Goal: Information Seeking & Learning: Learn about a topic

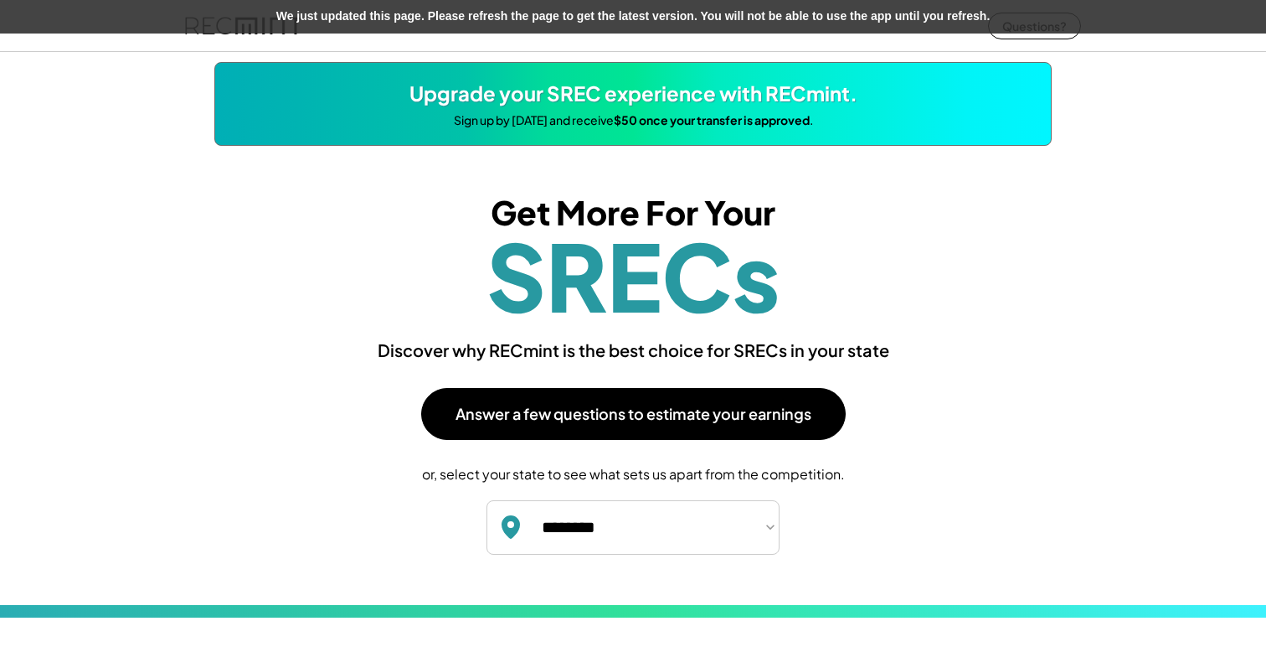
select select "**********"
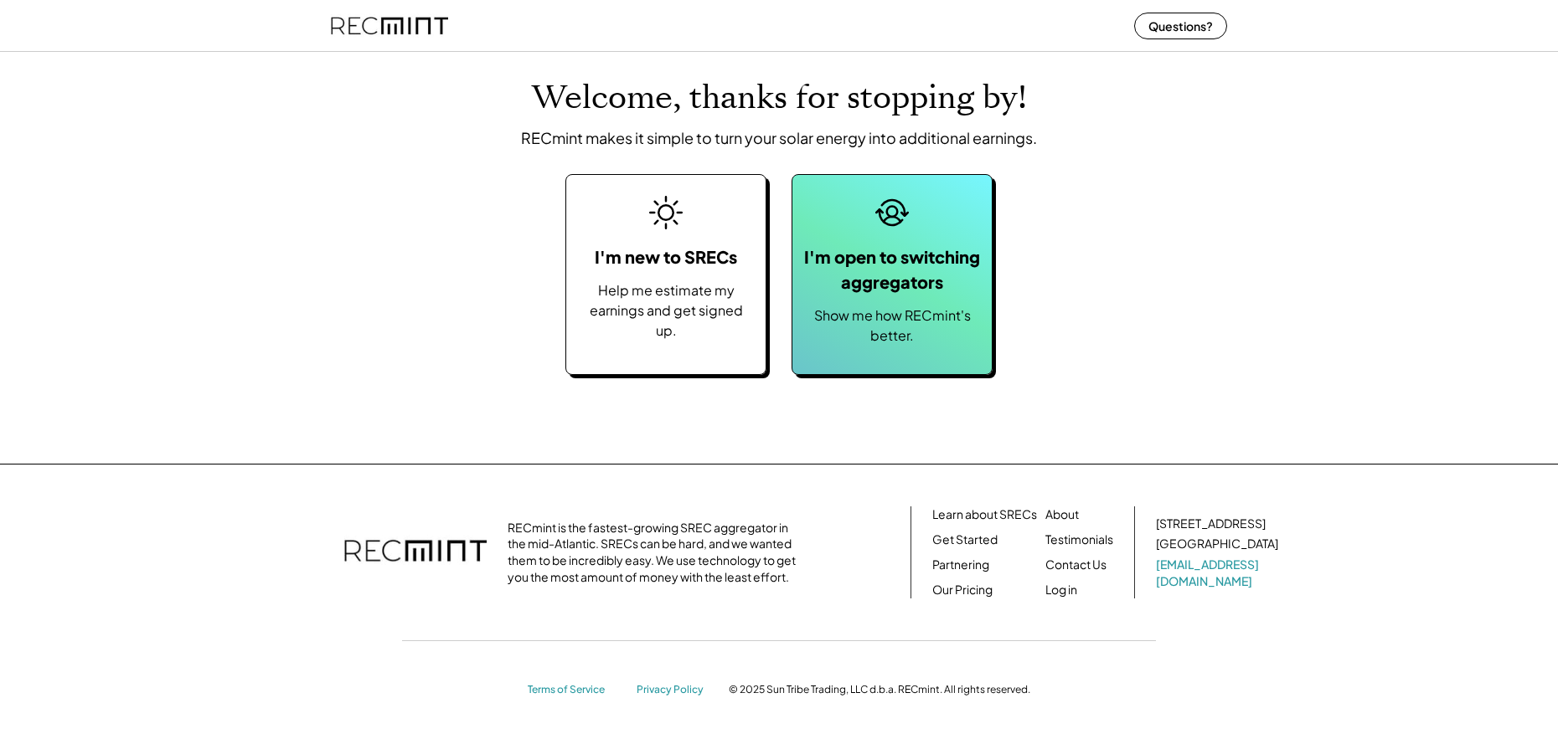
click at [929, 237] on div "I'm open to switching aggregators Show me how RECmint's better." at bounding box center [891, 274] width 201 height 201
click at [850, 312] on div "Show me how RECmint's better." at bounding box center [892, 326] width 183 height 40
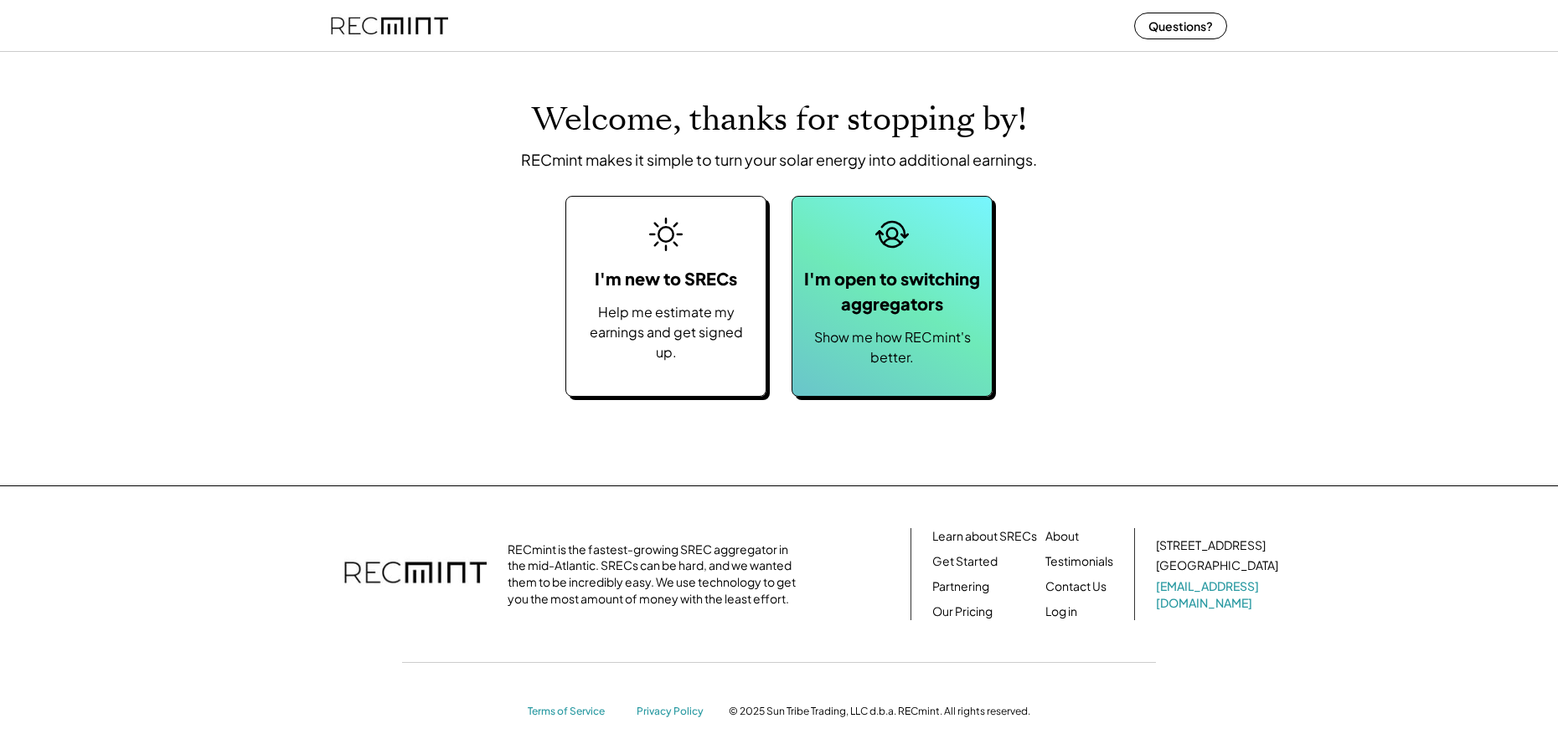
click at [882, 361] on div "Show me how RECmint's better." at bounding box center [892, 347] width 183 height 40
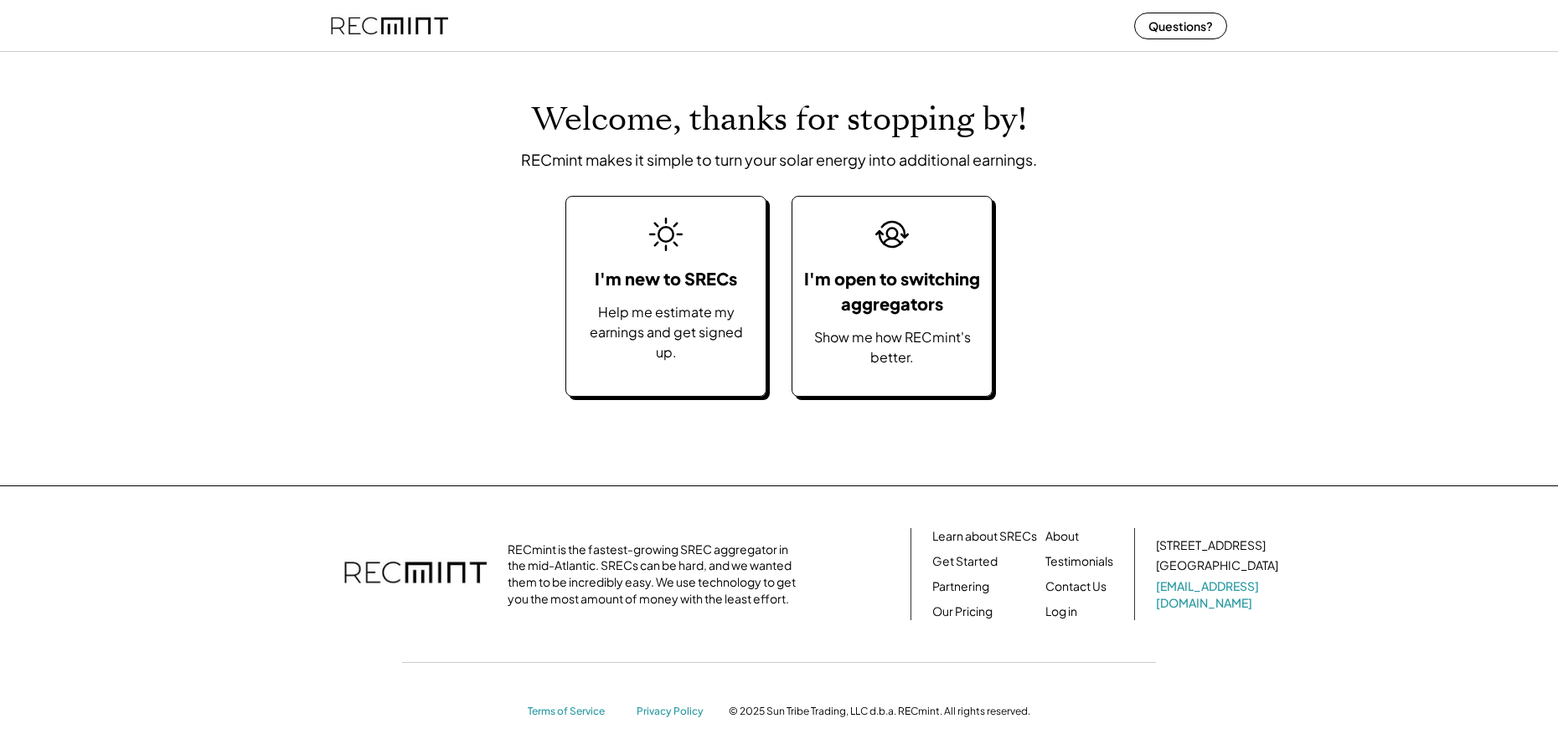
click at [855, 296] on div "I'm open to switching aggregators" at bounding box center [892, 291] width 183 height 50
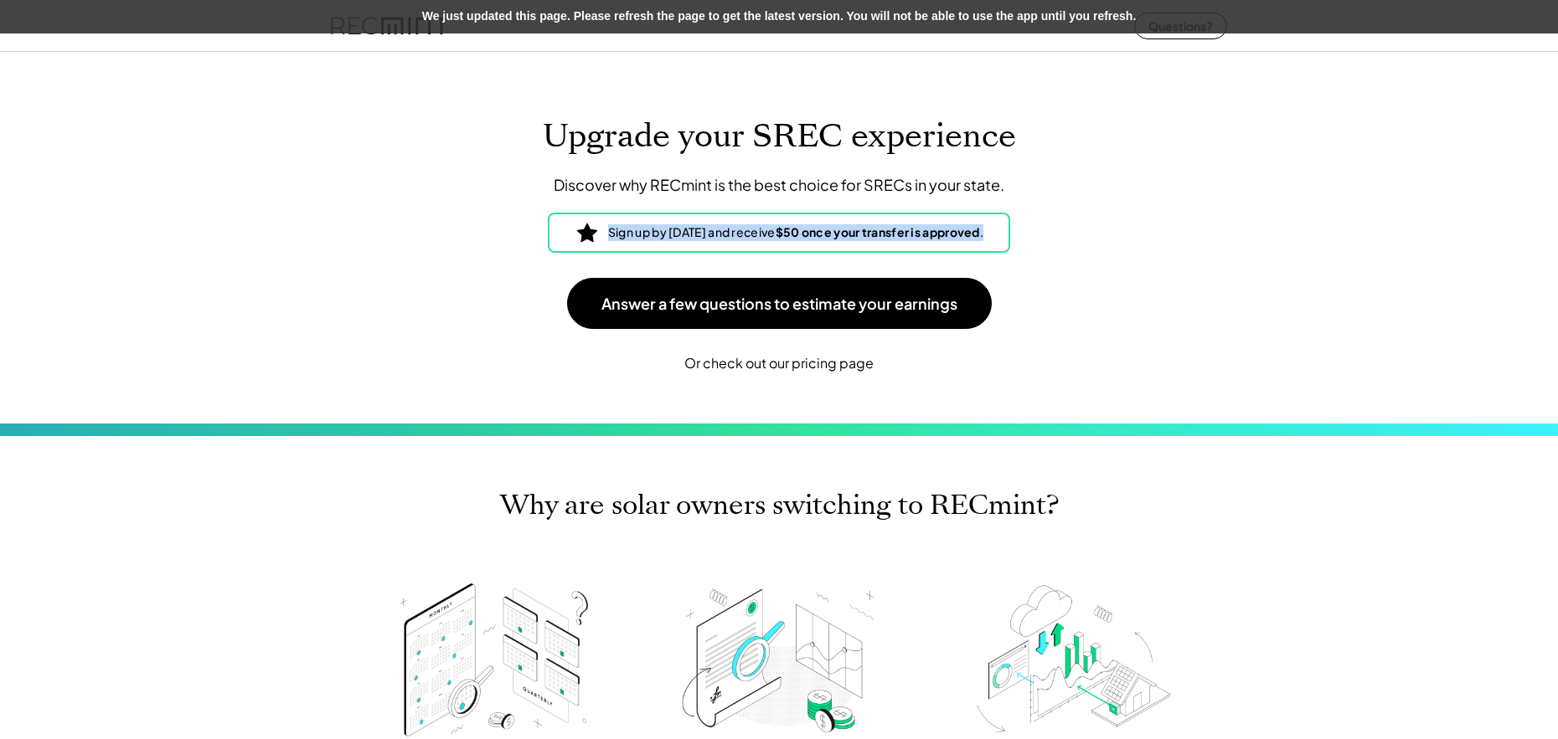
drag, startPoint x: 1016, startPoint y: 234, endPoint x: 581, endPoint y: 234, distance: 434.6
click at [581, 234] on div "Sign up by November 15th and receive $50 once your transfer is approved ." at bounding box center [779, 233] width 462 height 40
copy div "Sign up by November 15th and receive $50 once your transfer is approved ."
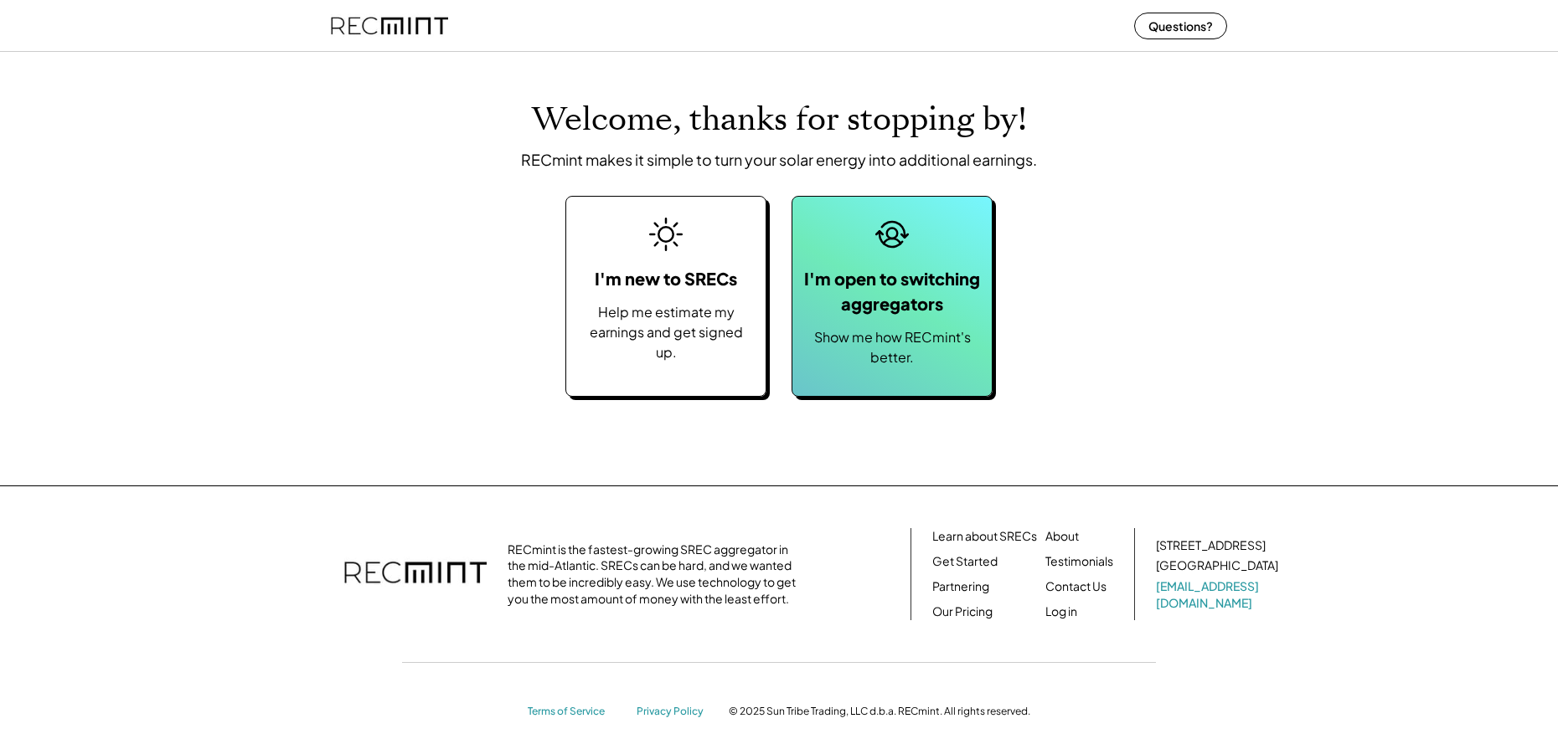
click at [872, 368] on div "I'm open to switching aggregators Show me how RECmint's better." at bounding box center [891, 296] width 201 height 201
click at [989, 319] on div "I'm open to switching aggregators Show me how RECmint's better." at bounding box center [891, 296] width 201 height 201
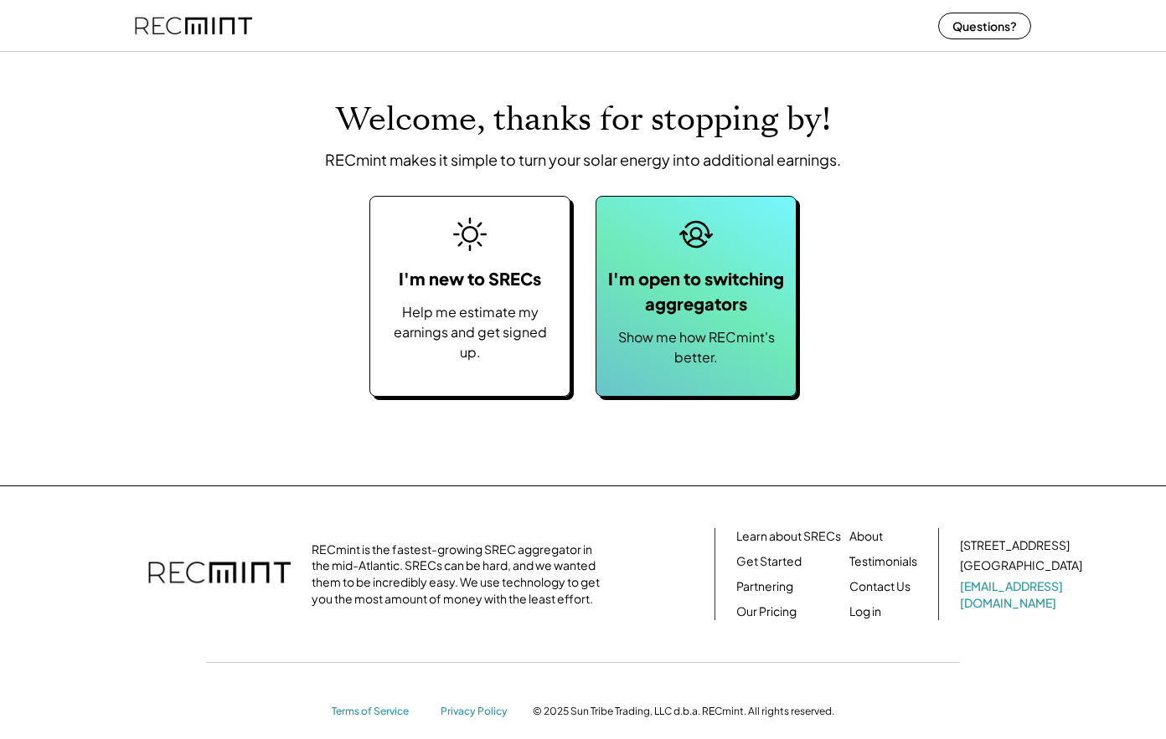
click at [788, 345] on div "I'm open to switching aggregators Show me how RECmint's better." at bounding box center [695, 296] width 201 height 201
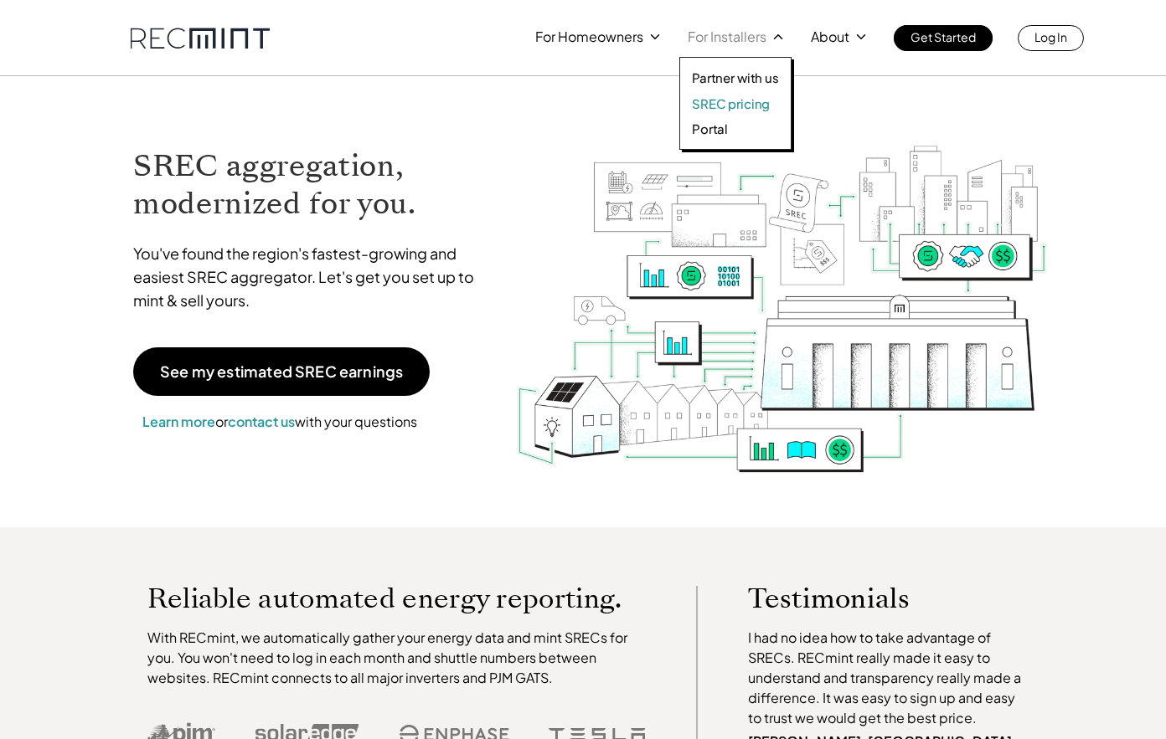
click at [740, 101] on p "SREC pricing" at bounding box center [731, 103] width 78 height 17
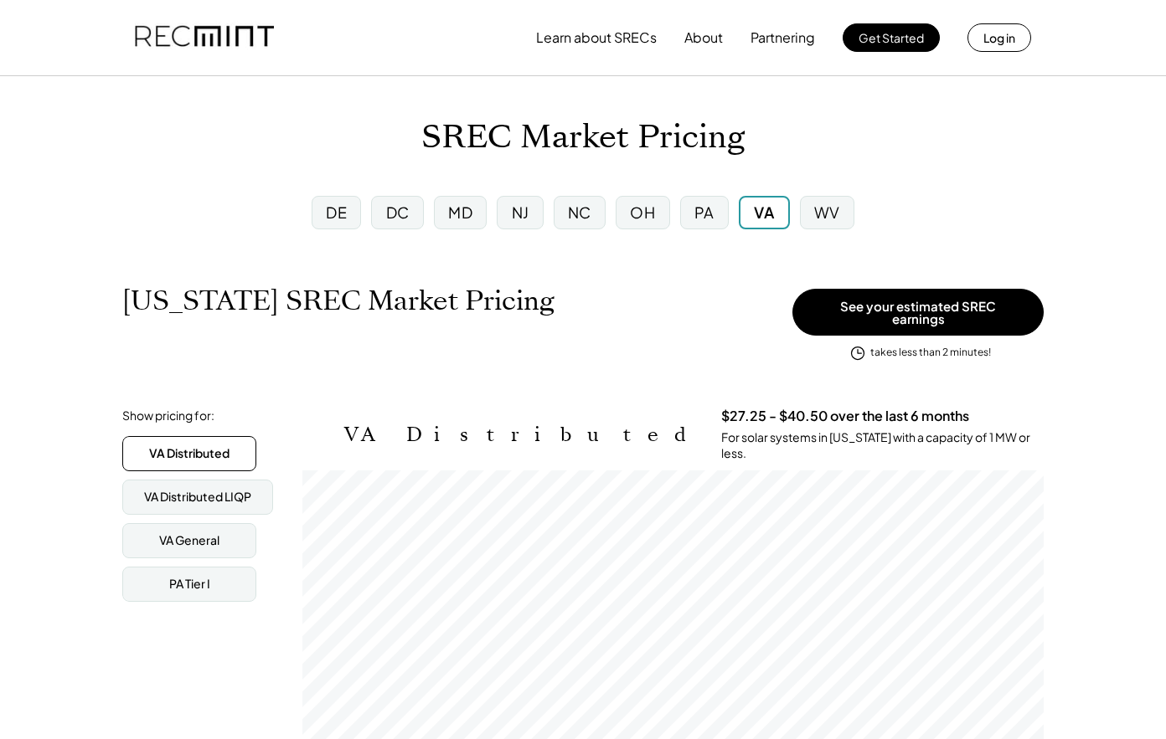
scroll to position [276, 741]
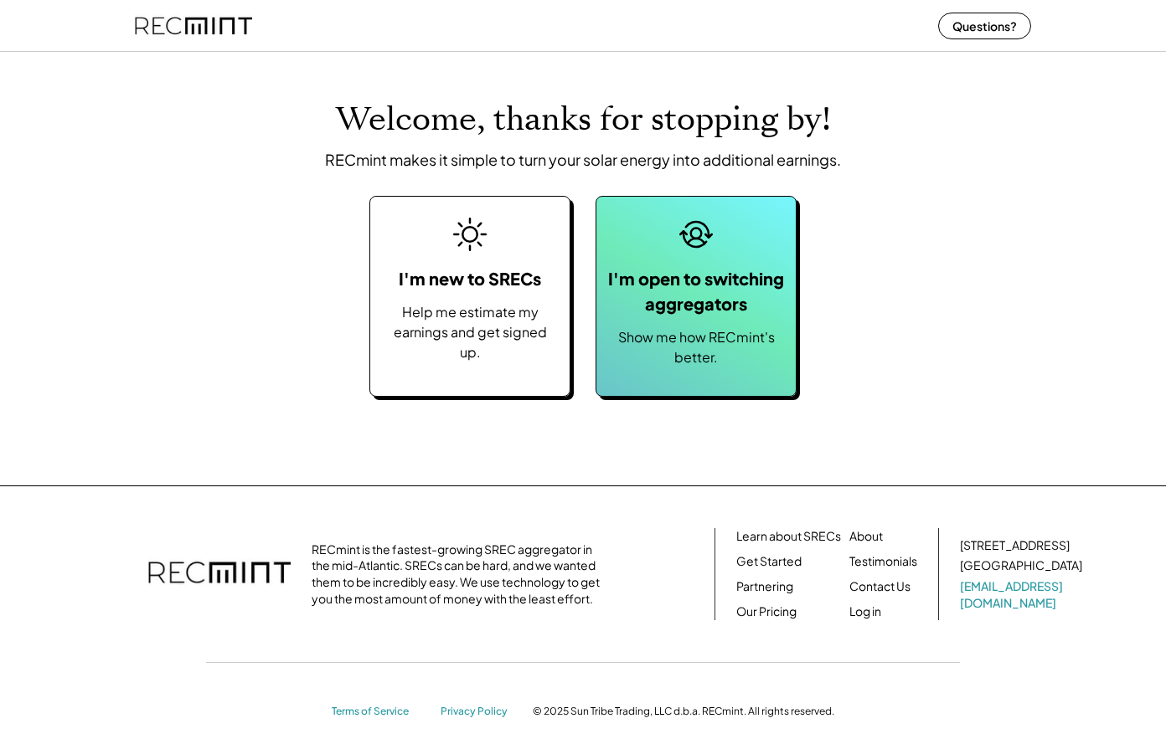
click at [676, 333] on div "Show me how RECmint's better." at bounding box center [696, 347] width 183 height 40
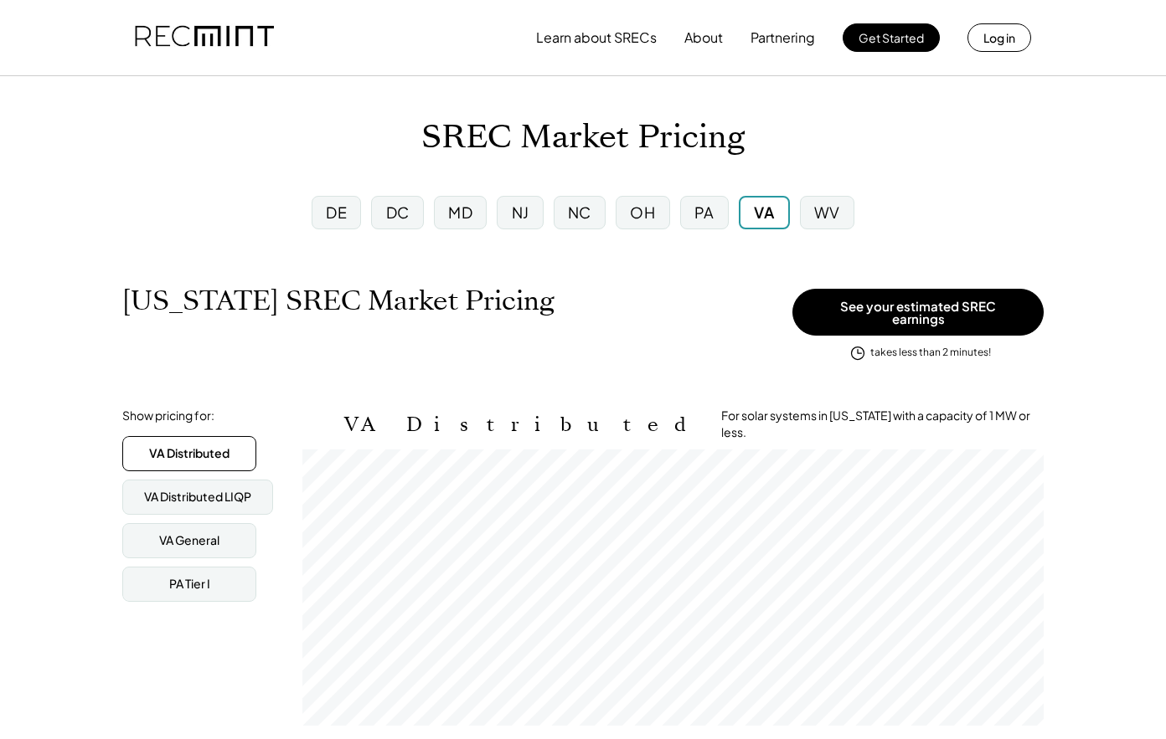
scroll to position [276, 741]
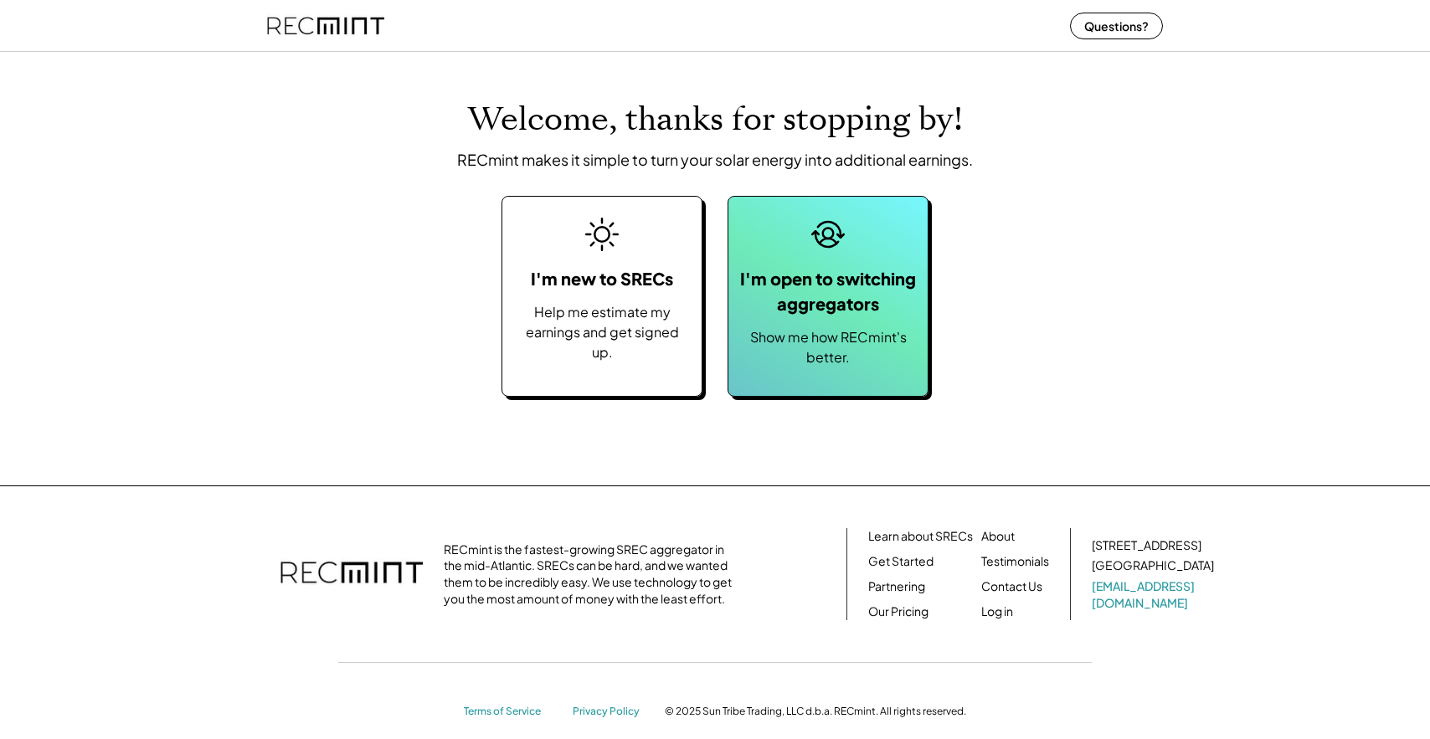
click at [775, 309] on div "I'm open to switching aggregators" at bounding box center [828, 291] width 183 height 50
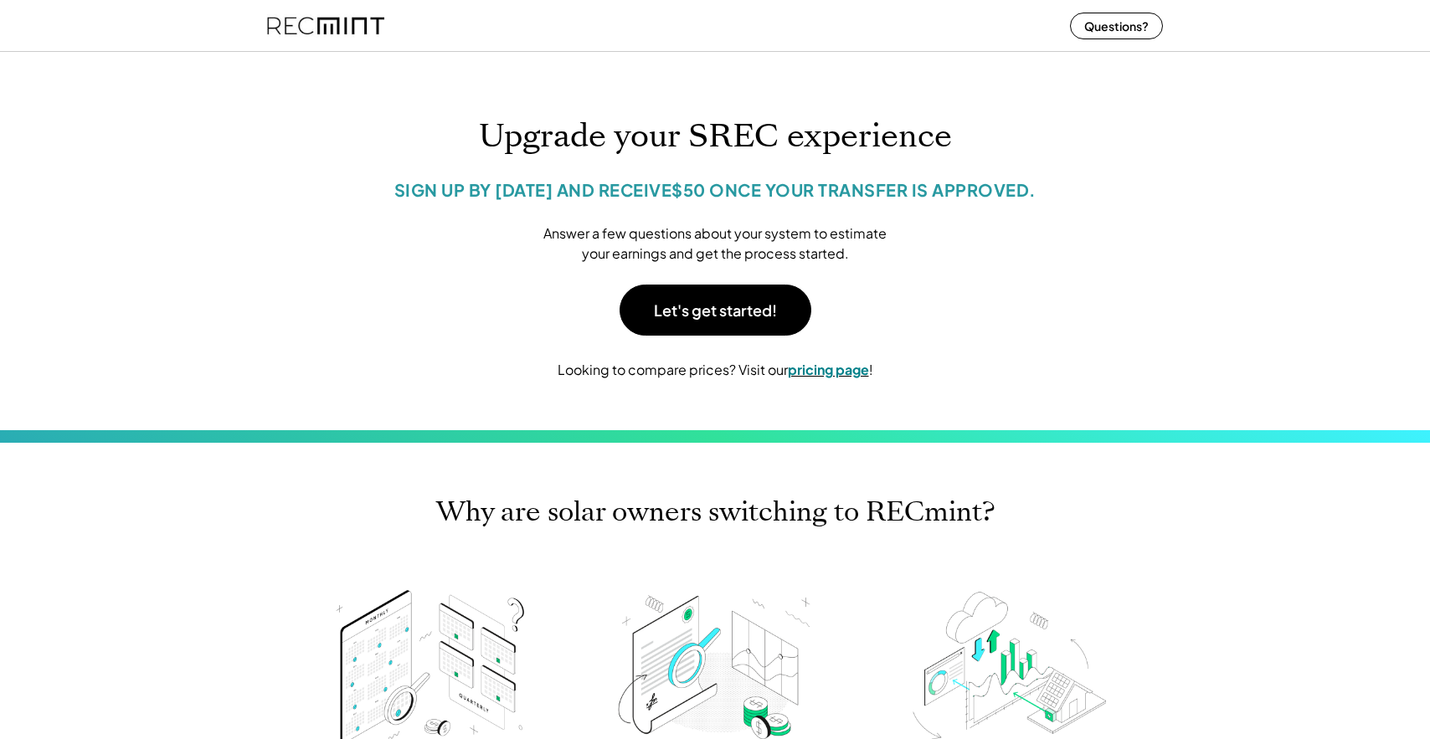
click at [829, 367] on strong "pricing page" at bounding box center [828, 370] width 81 height 18
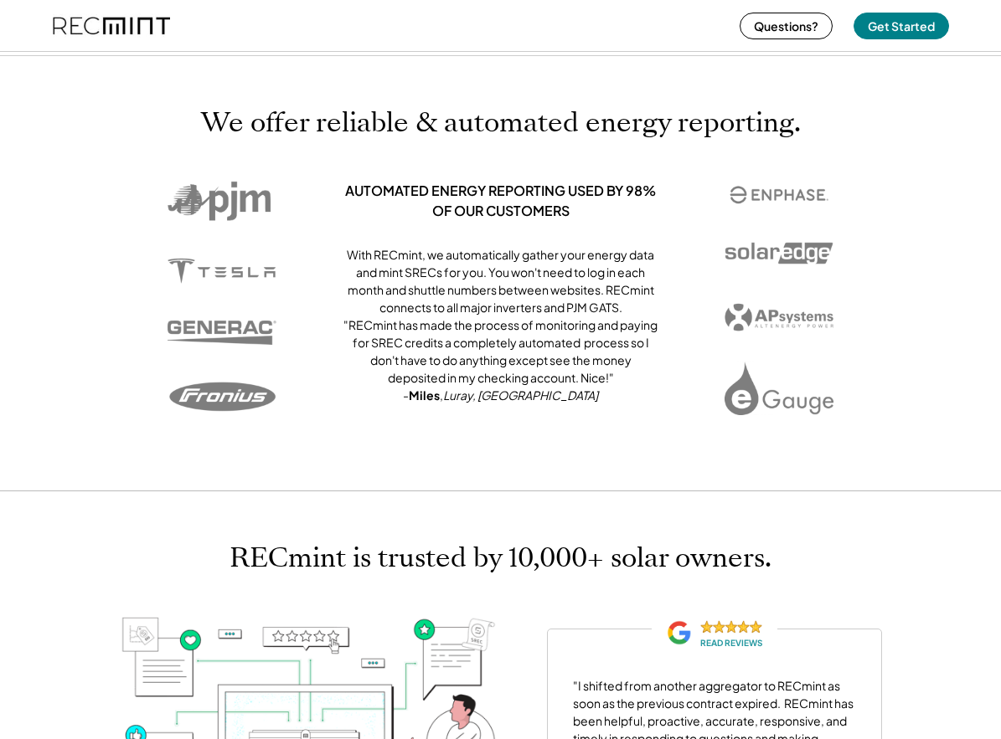
scroll to position [1592, 0]
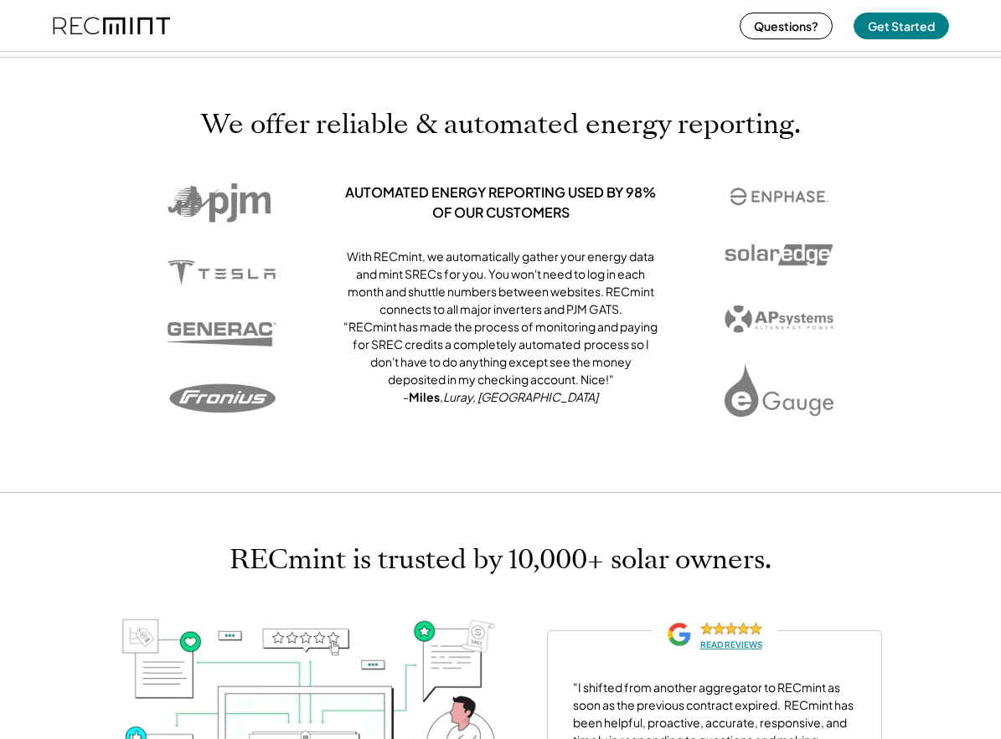
click at [728, 644] on div "READ REVIEWS" at bounding box center [731, 645] width 62 height 11
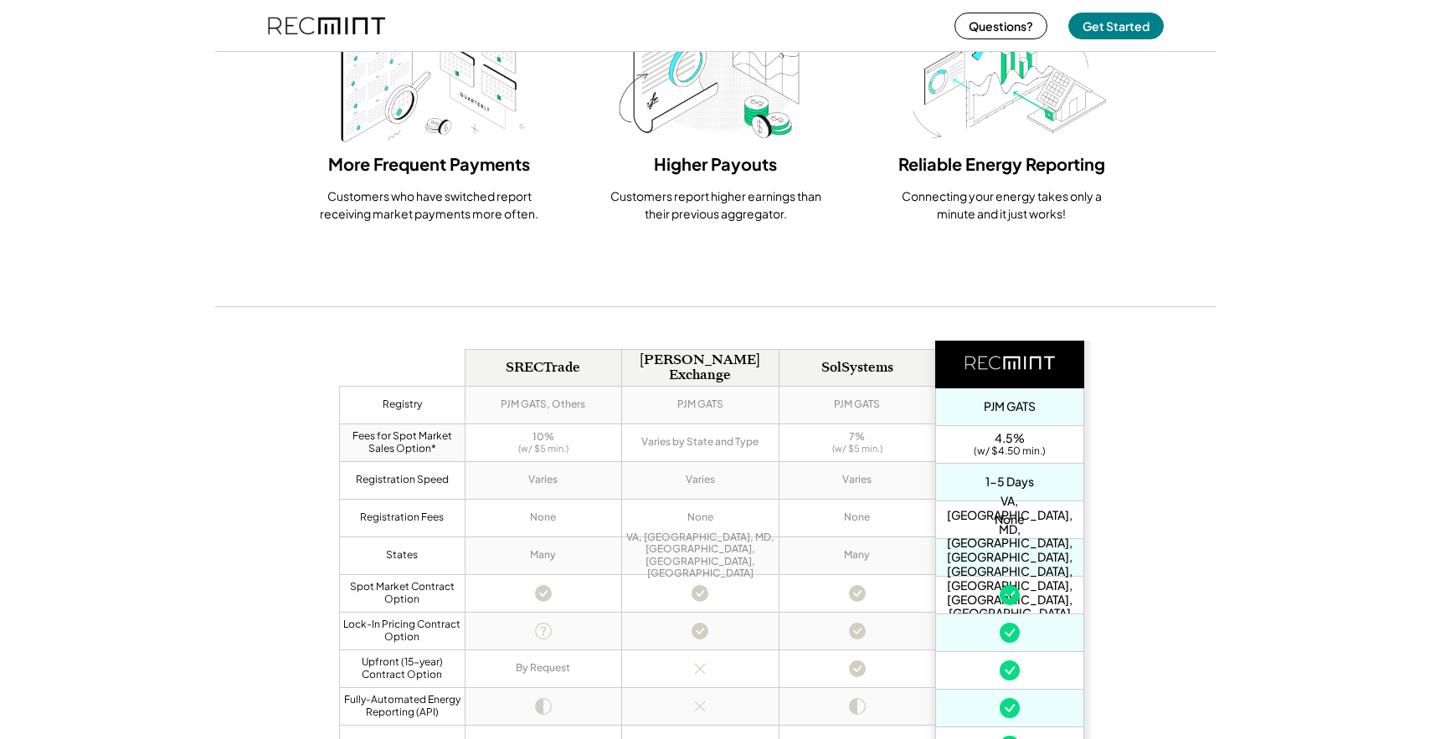
scroll to position [0, 0]
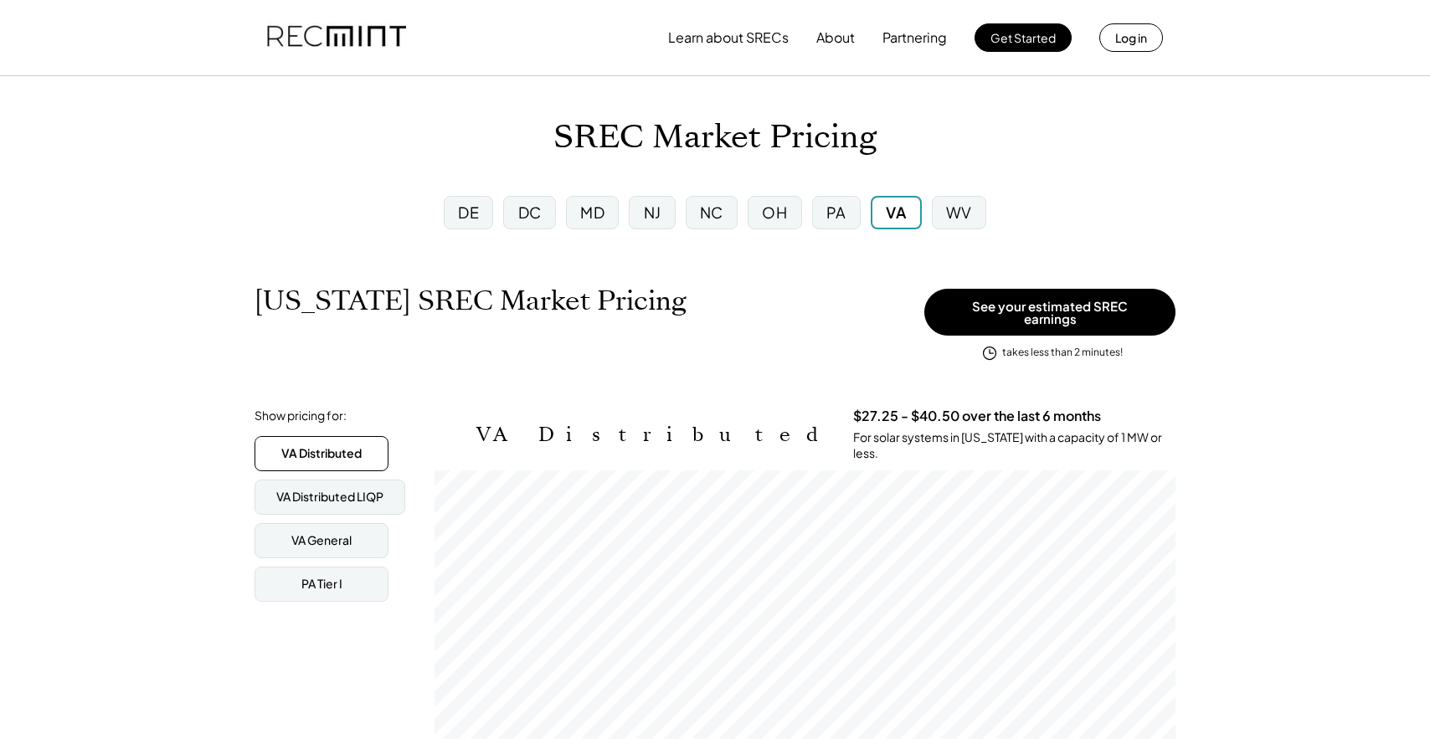
scroll to position [276, 741]
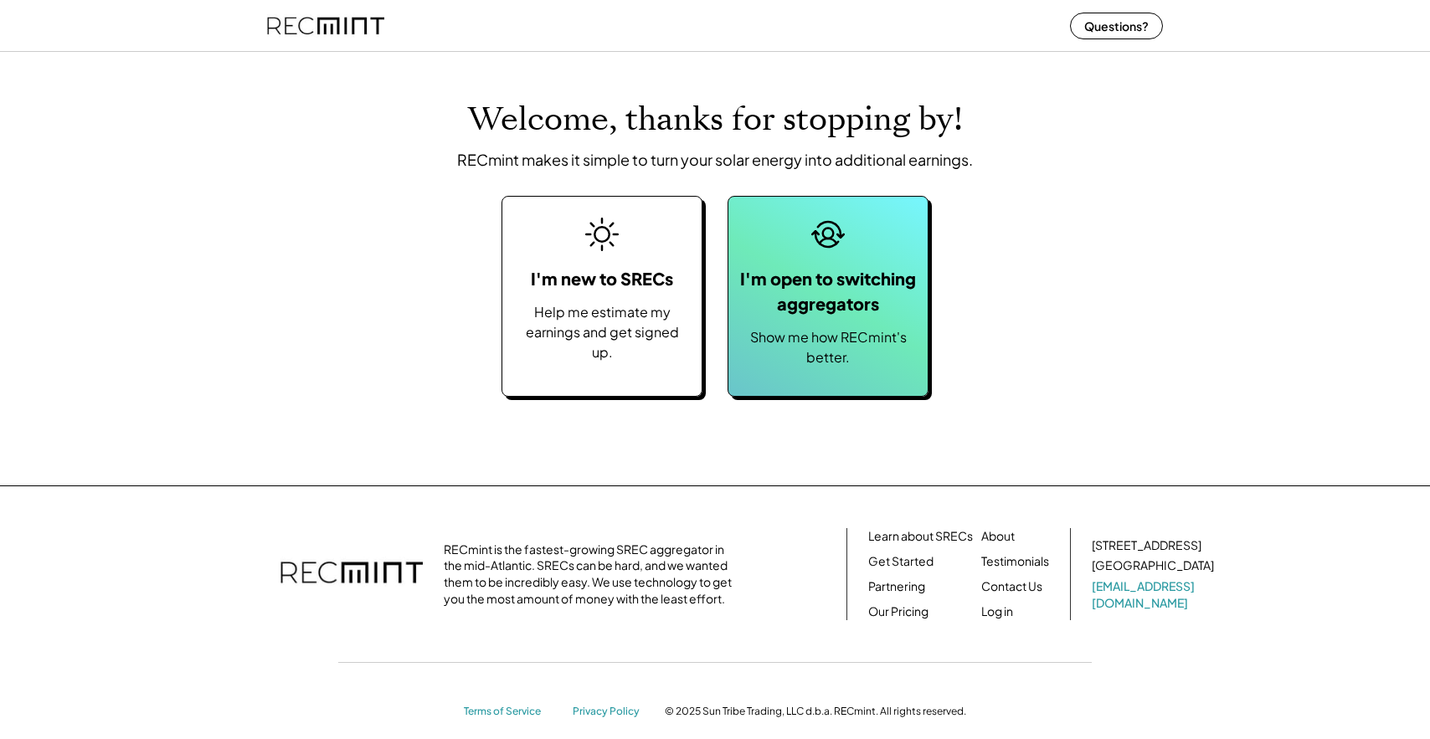
click at [809, 339] on div "Show me how RECmint's better." at bounding box center [828, 347] width 183 height 40
click at [833, 270] on div "I'm open to switching aggregators" at bounding box center [828, 291] width 183 height 50
click at [840, 339] on div "Show me how RECmint's better." at bounding box center [828, 347] width 183 height 40
click at [832, 327] on div "Show me how RECmint's better." at bounding box center [828, 347] width 183 height 40
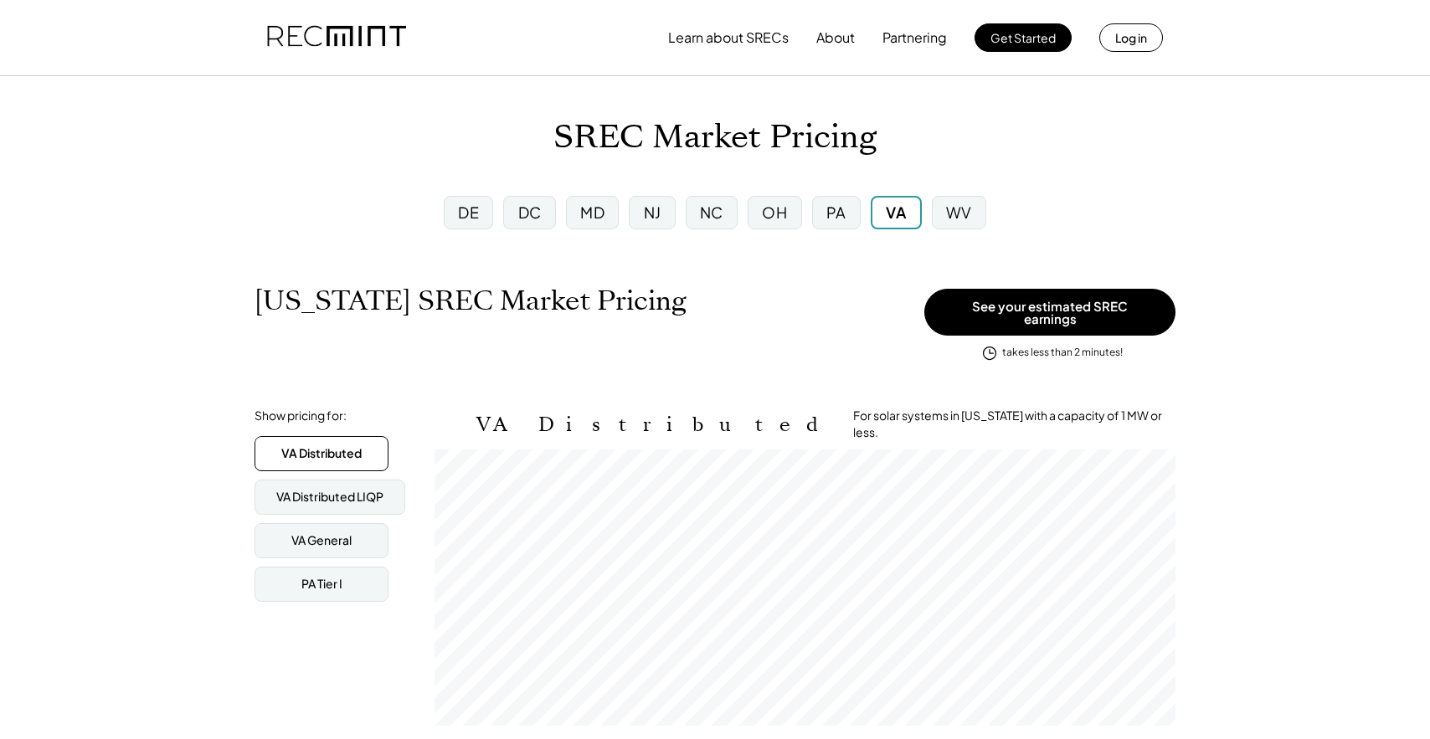
scroll to position [276, 741]
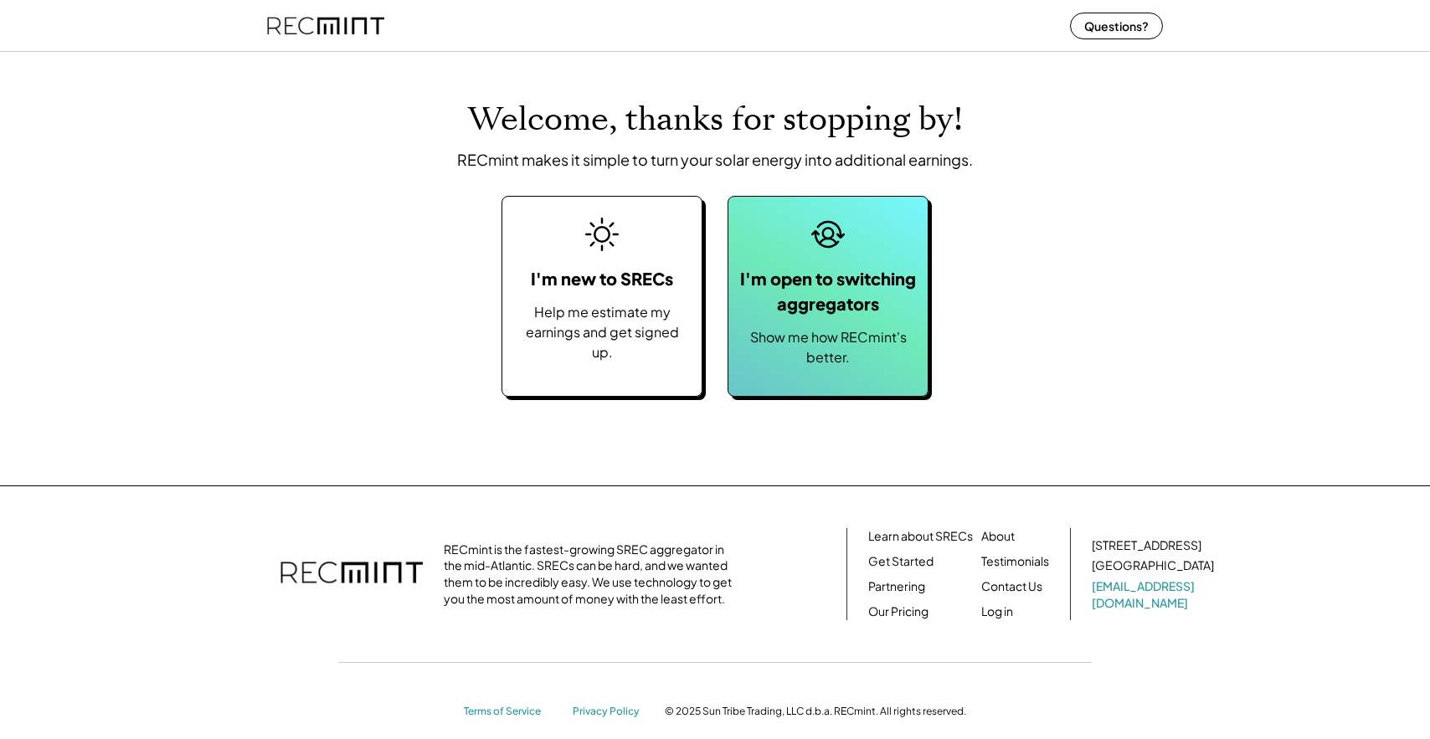
click at [882, 328] on div "Show me how RECmint's better." at bounding box center [828, 347] width 183 height 40
click at [814, 363] on div "Show me how RECmint's better." at bounding box center [828, 347] width 183 height 40
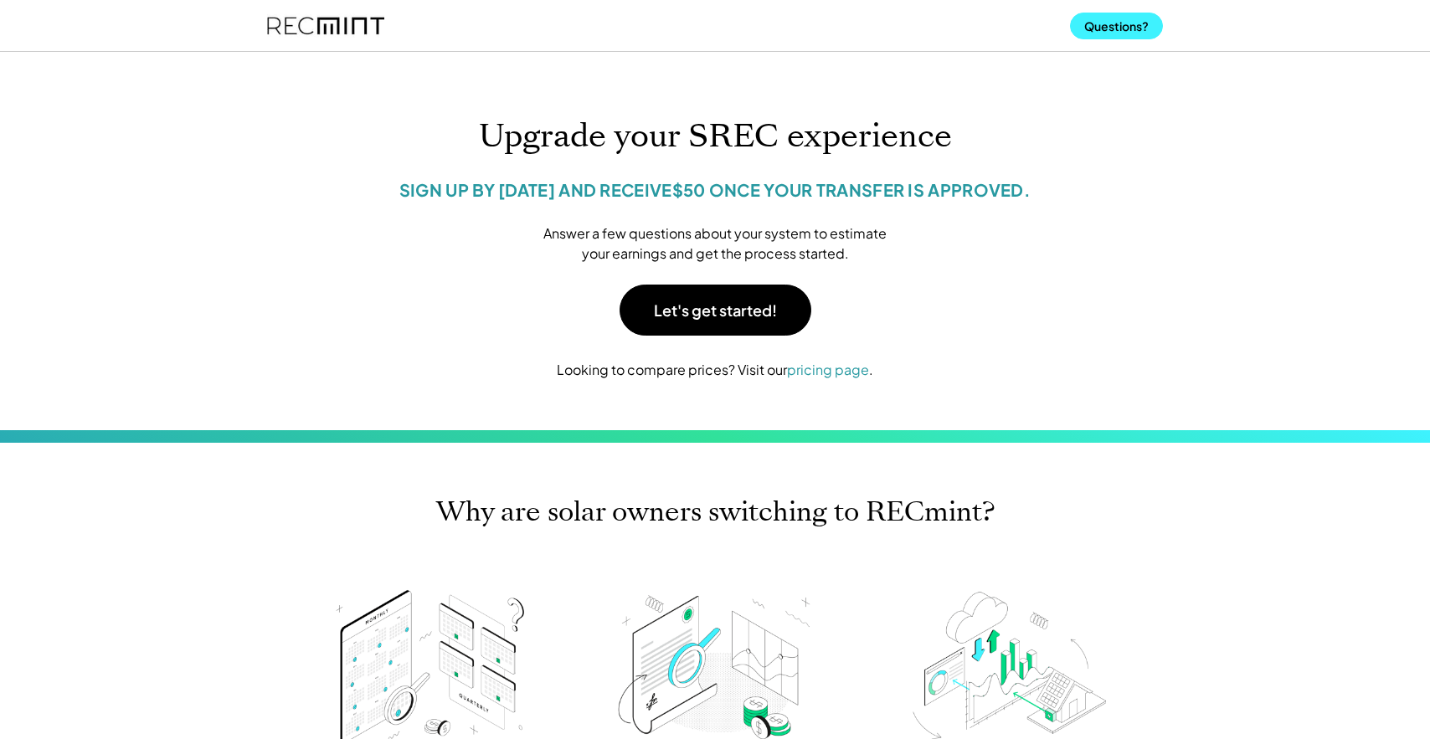
click at [1101, 23] on button "Questions?" at bounding box center [1116, 26] width 93 height 27
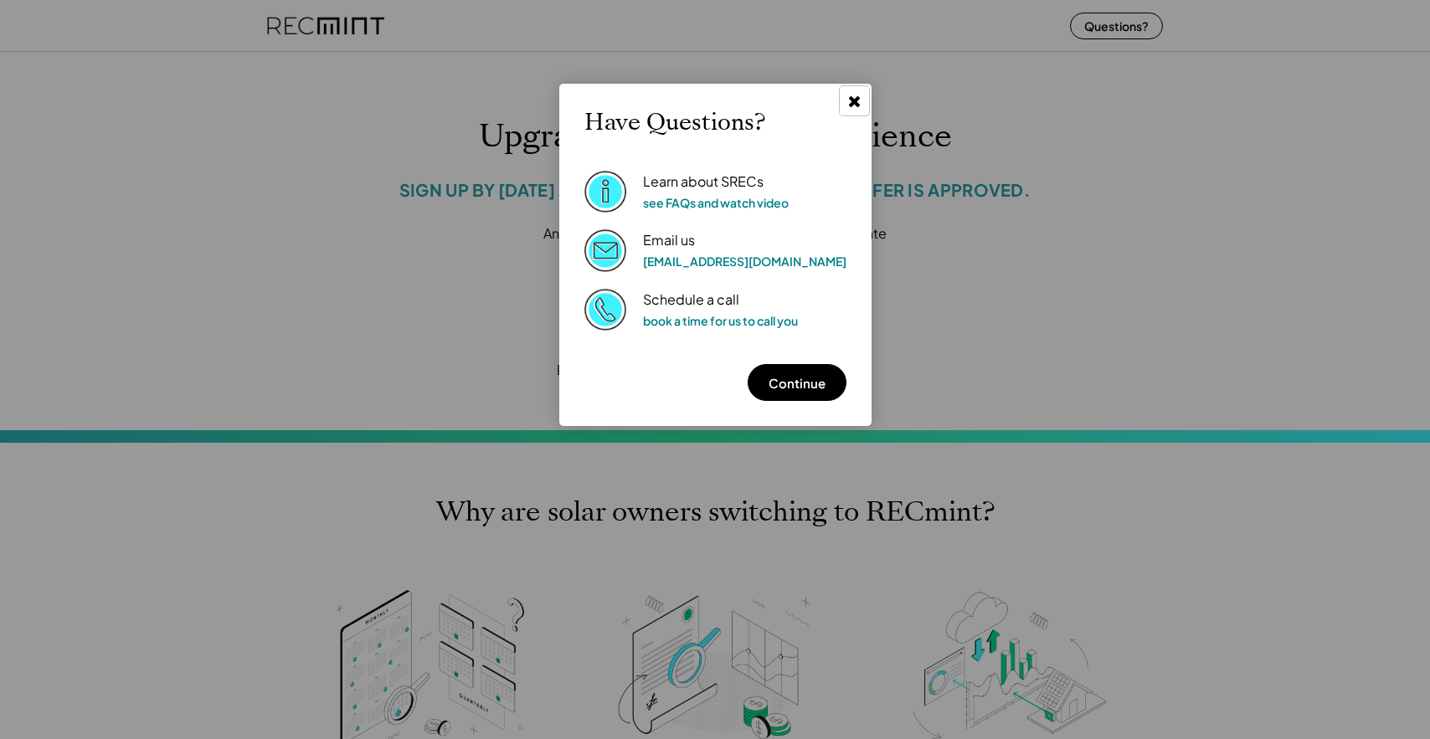
click at [847, 107] on icon at bounding box center [855, 101] width 16 height 16
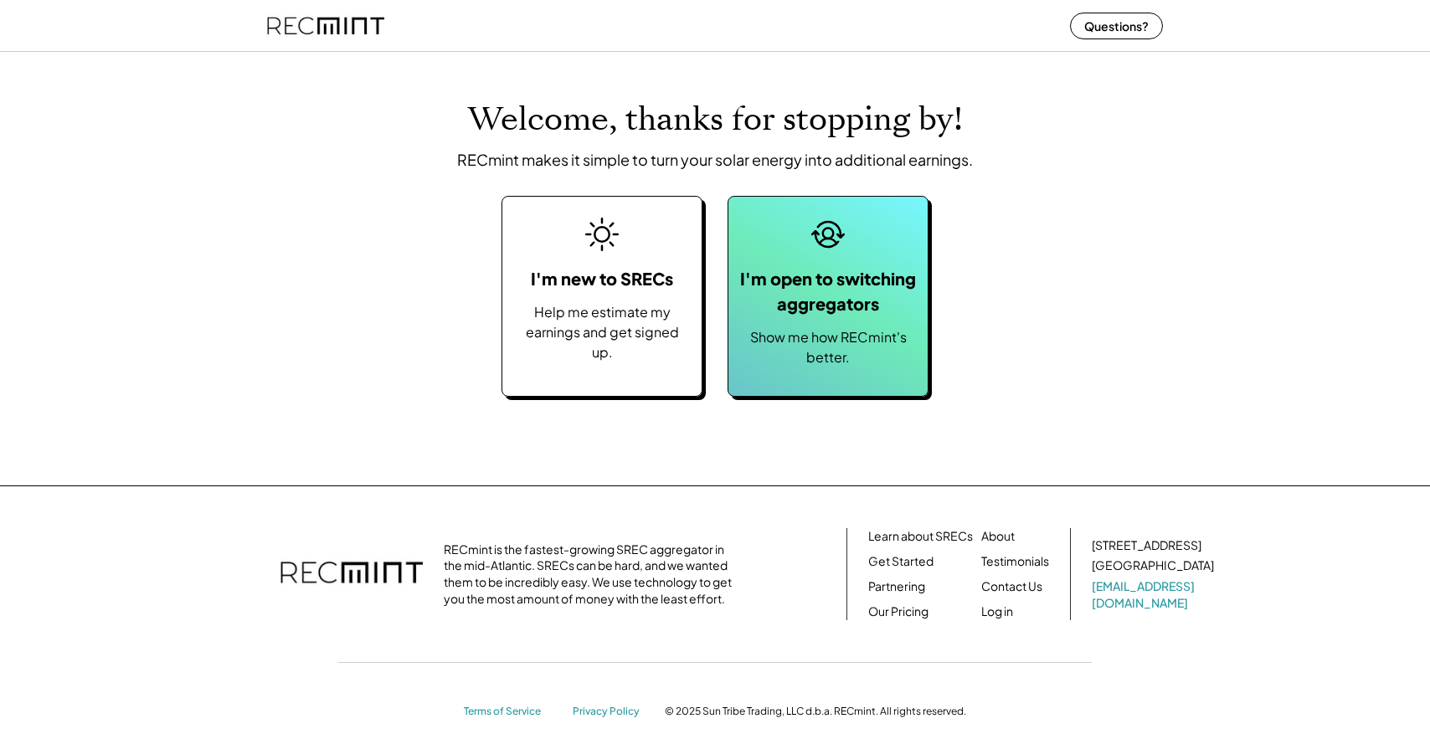
click at [821, 228] on icon at bounding box center [827, 234] width 33 height 33
